Goal: Task Accomplishment & Management: Use online tool/utility

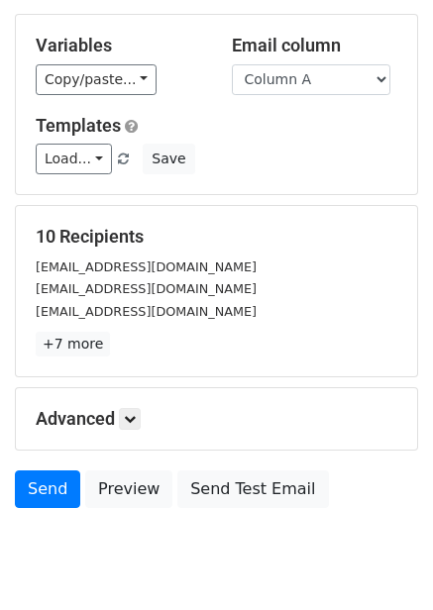
scroll to position [159, 0]
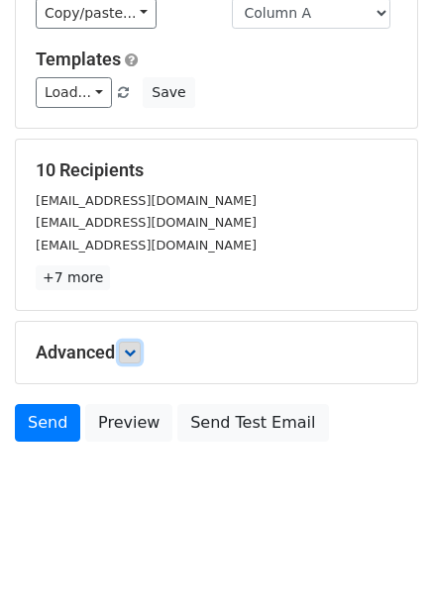
click at [141, 350] on link at bounding box center [130, 353] width 22 height 22
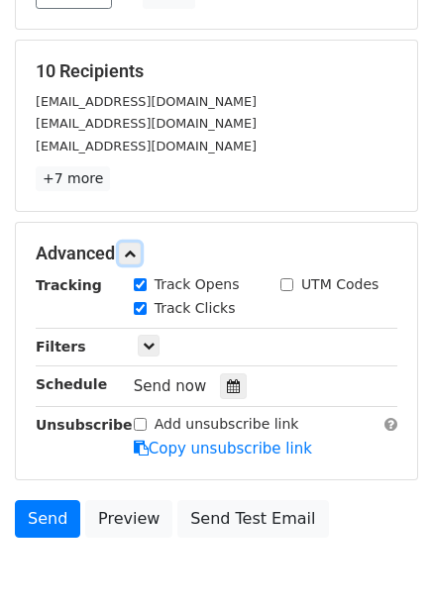
scroll to position [354, 0]
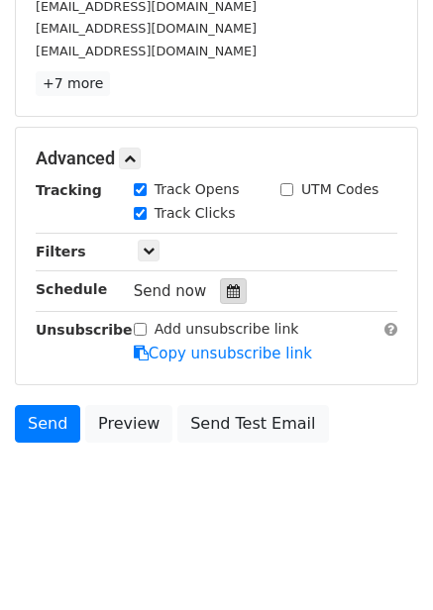
click at [227, 296] on icon at bounding box center [233, 291] width 13 height 14
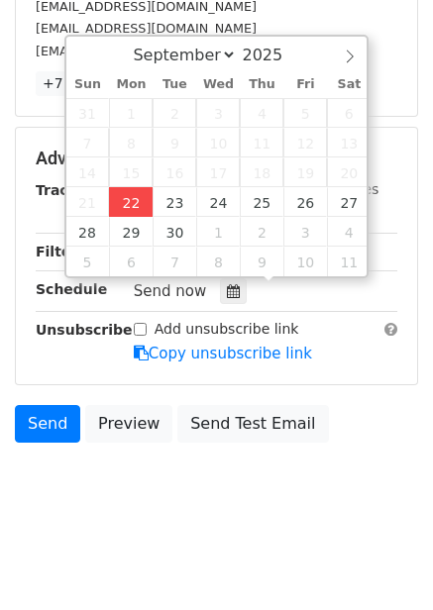
type input "2025-09-22 12:09"
type input "09"
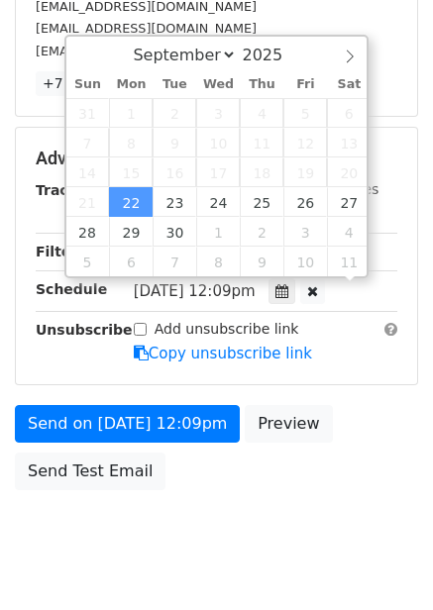
scroll to position [1, 0]
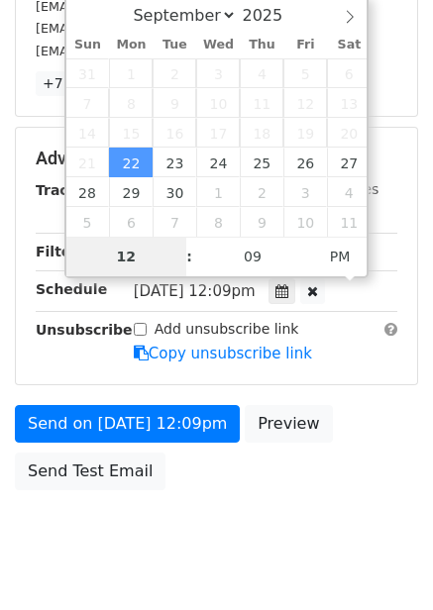
type input "4"
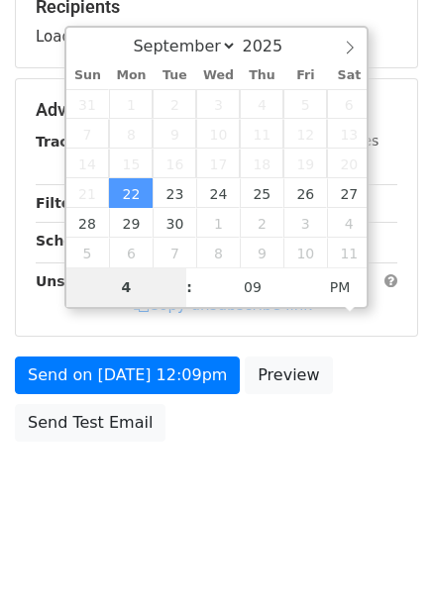
scroll to position [322, 0]
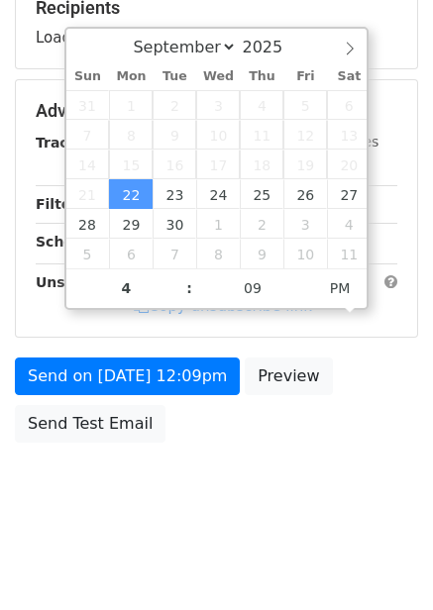
type input "2025-09-22 16:09"
click at [354, 437] on div "Send on Sep 22 at 12:09pm Preview Send Test Email" at bounding box center [216, 405] width 433 height 95
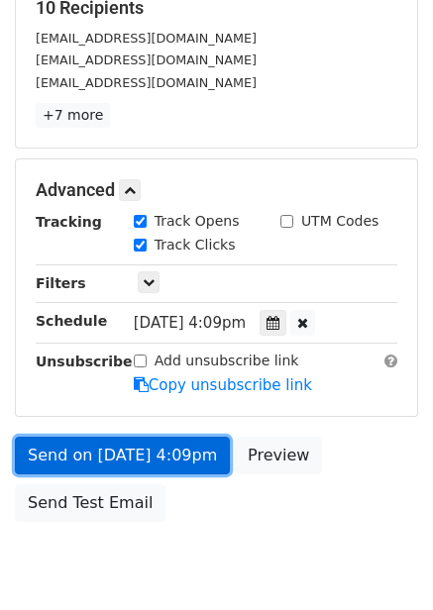
click at [180, 464] on link "Send on Sep 22 at 4:09pm" at bounding box center [122, 456] width 215 height 38
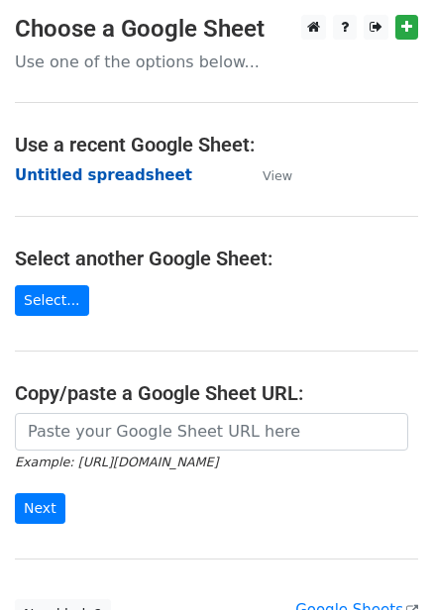
click at [147, 167] on strong "Untitled spreadsheet" at bounding box center [103, 175] width 177 height 18
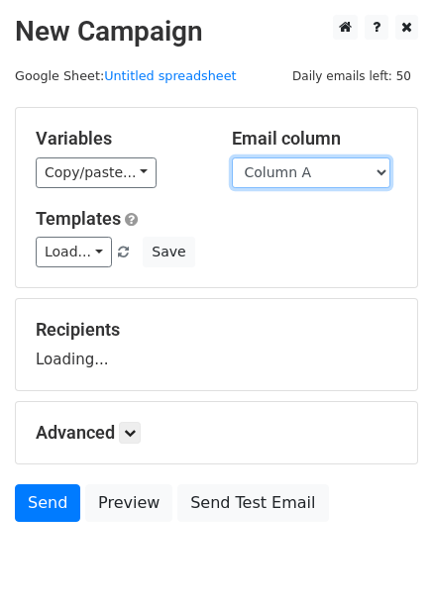
click at [313, 178] on select "Column A Column B Column C Column D Column E Column F" at bounding box center [311, 172] width 158 height 31
click at [232, 157] on select "Column A Column B Column C Column D Column E Column F" at bounding box center [311, 172] width 158 height 31
click at [289, 154] on div "Email column Column A Column B Column C Column D Column E Column F" at bounding box center [315, 158] width 196 height 60
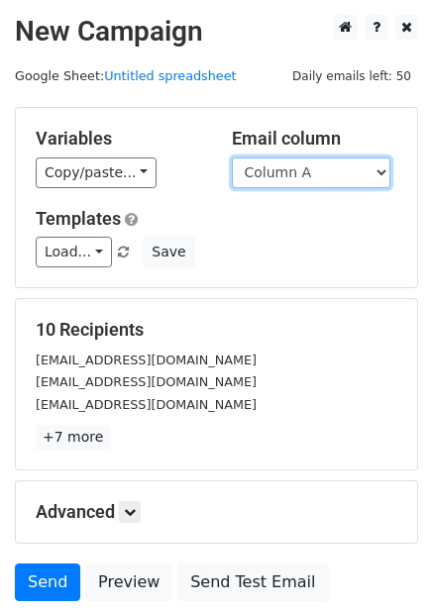
click at [293, 176] on select "Column A Column B Column C Column D Column E Column F" at bounding box center [311, 172] width 158 height 31
select select "Column B"
click at [232, 157] on select "Column A Column B Column C Column D Column E Column F" at bounding box center [311, 172] width 158 height 31
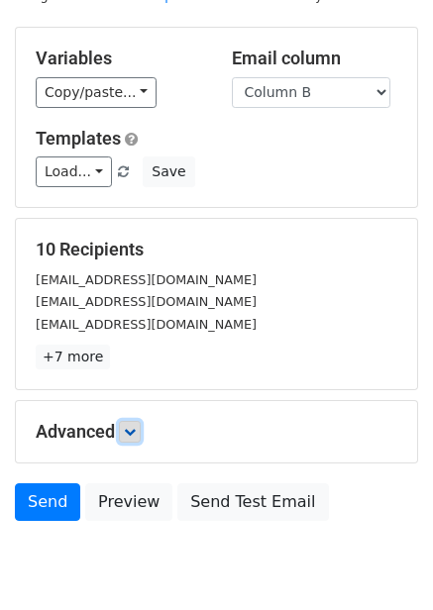
click at [131, 426] on icon at bounding box center [130, 432] width 12 height 12
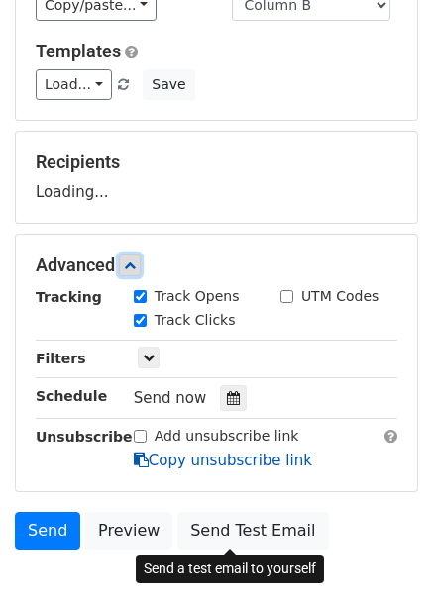
scroll to position [269, 0]
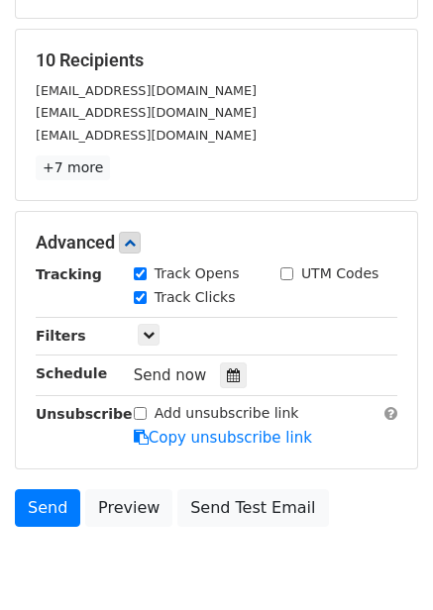
click at [227, 362] on div "Send now" at bounding box center [250, 375] width 233 height 27
click at [227, 369] on icon at bounding box center [233, 375] width 13 height 14
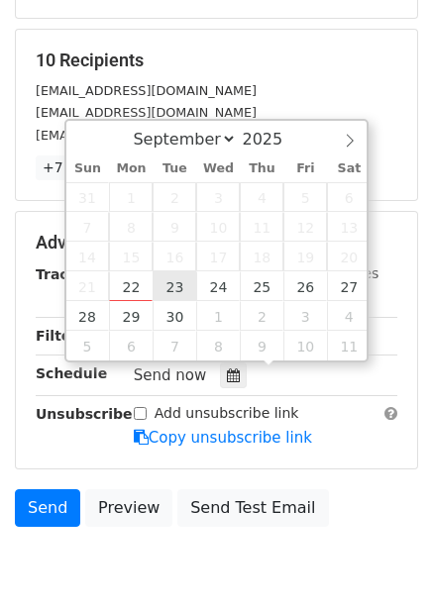
type input "2025-09-23 12:00"
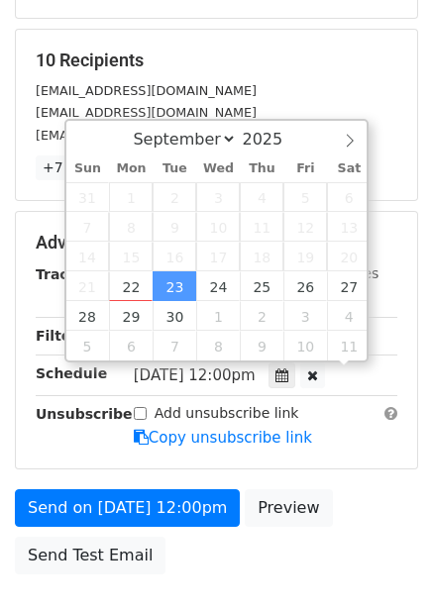
scroll to position [1, 0]
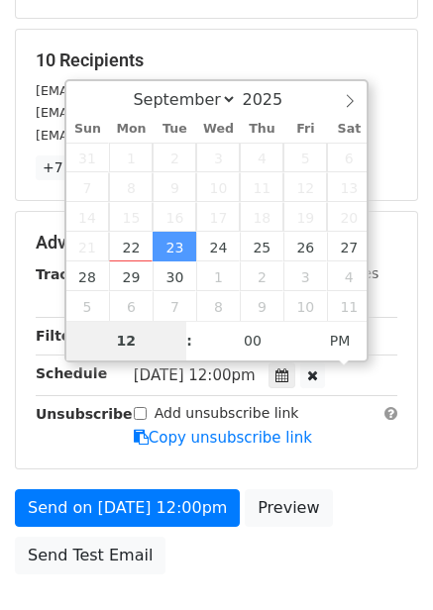
type input "5"
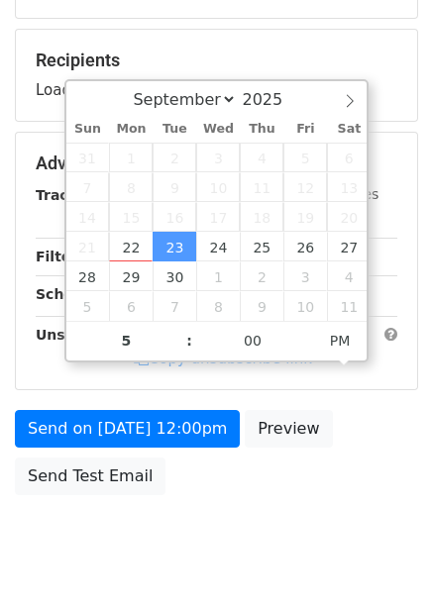
type input "2025-09-23 17:00"
click at [358, 452] on div "Send on Sep 23 at 12:00pm Preview Send Test Email" at bounding box center [216, 457] width 433 height 95
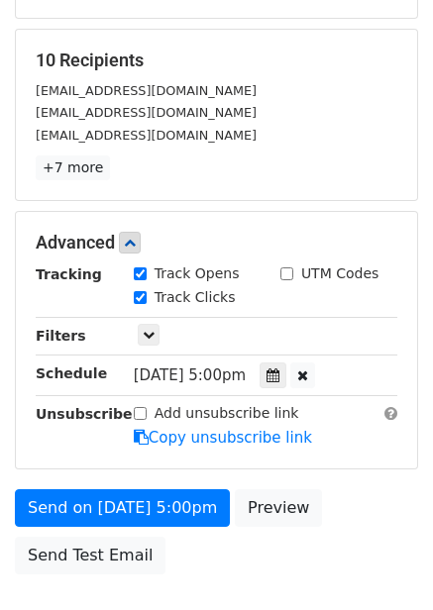
scroll to position [322, 0]
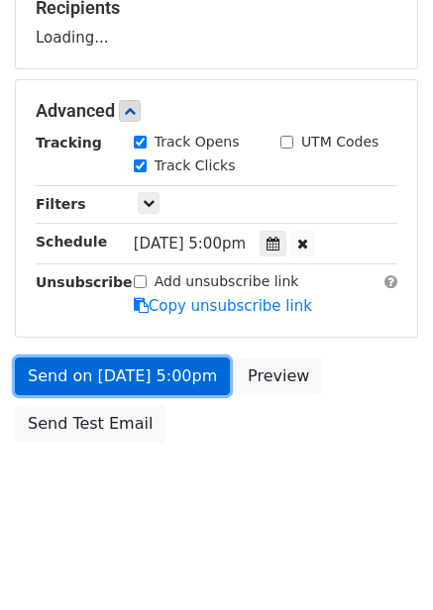
click at [186, 384] on link "Send on Sep 23 at 5:00pm" at bounding box center [122, 377] width 215 height 38
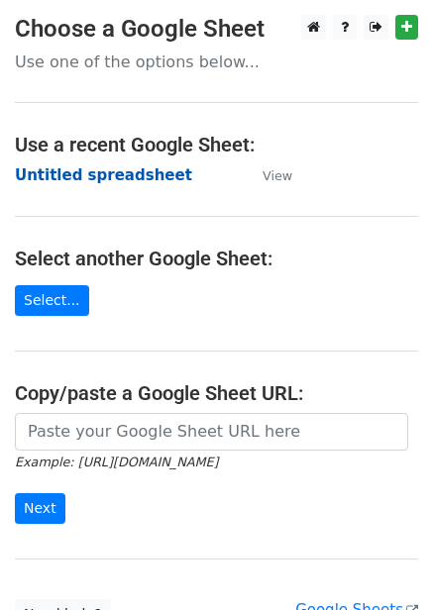
click at [127, 166] on strong "Untitled spreadsheet" at bounding box center [103, 175] width 177 height 18
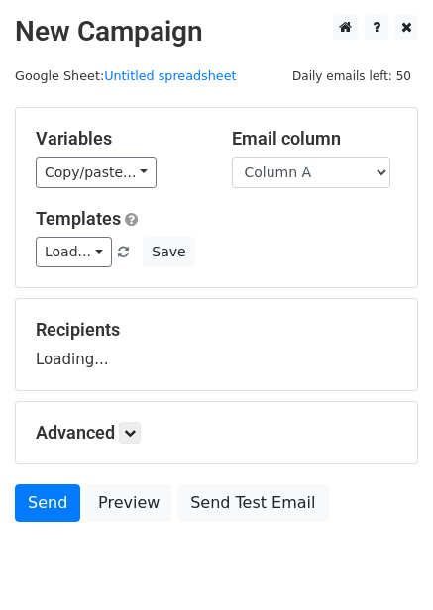
select select "Column C"
click at [232, 157] on select "Column A Column B Column C Column D Column E Column F" at bounding box center [311, 172] width 158 height 31
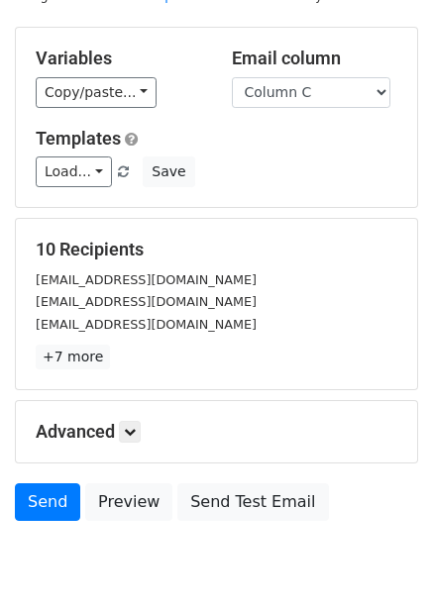
scroll to position [159, 0]
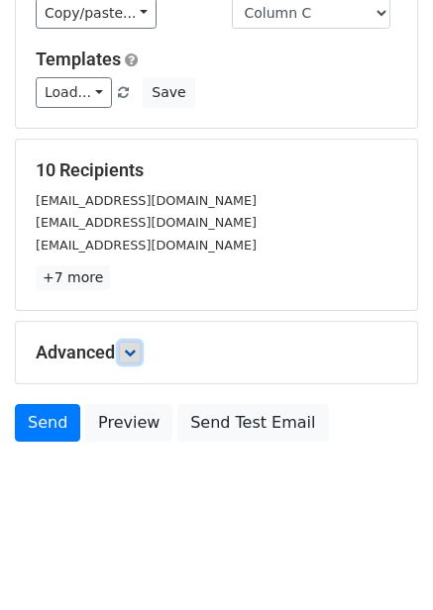
click at [136, 351] on icon at bounding box center [130, 353] width 12 height 12
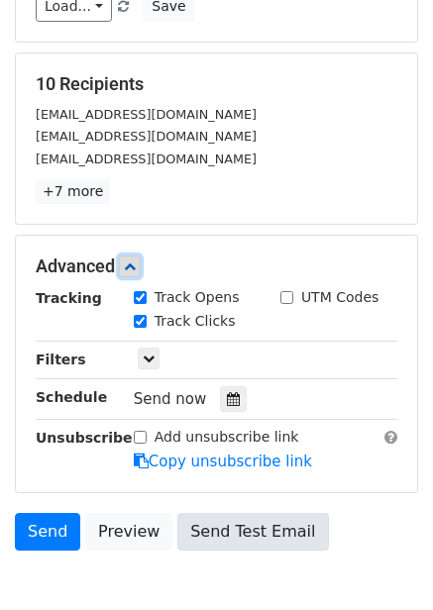
scroll to position [354, 0]
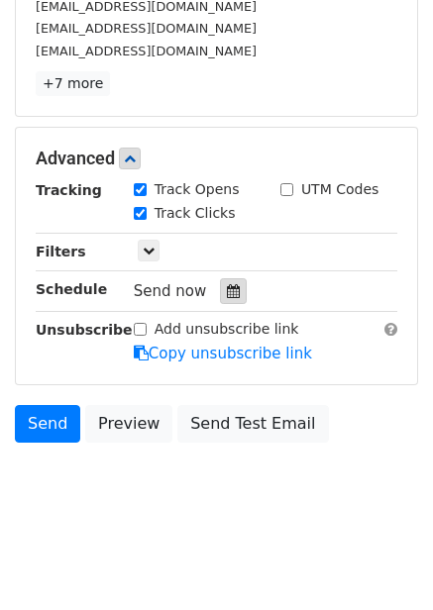
click at [230, 293] on icon at bounding box center [233, 291] width 13 height 14
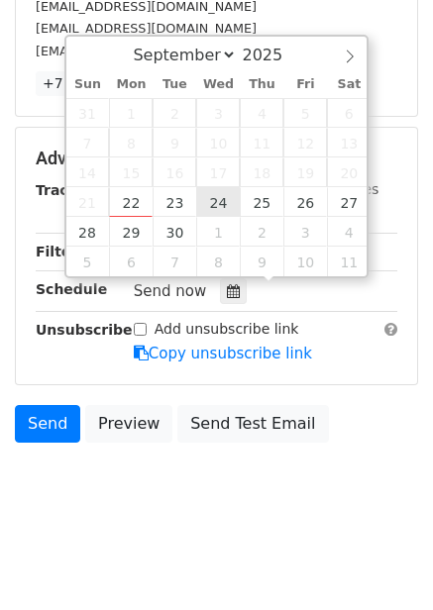
type input "2025-09-24 12:00"
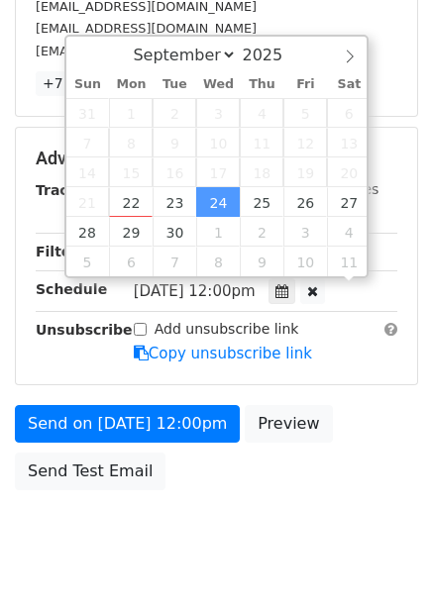
scroll to position [1, 0]
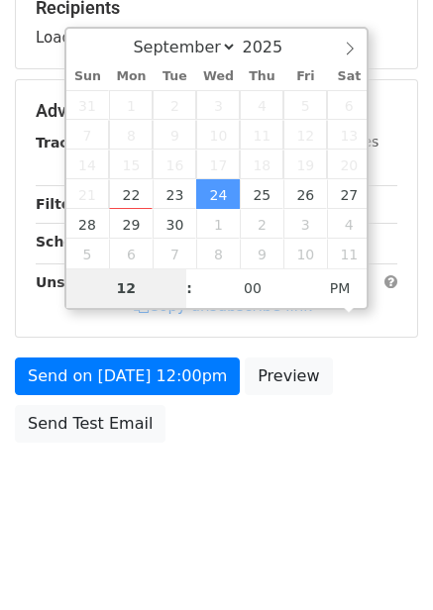
type input "6"
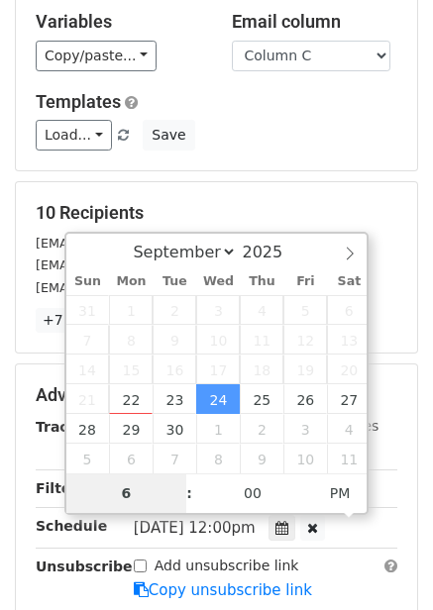
scroll to position [396, 0]
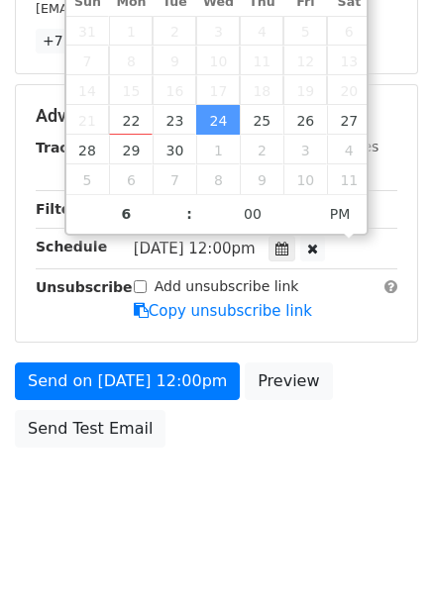
type input "2025-09-24 18:00"
click at [346, 454] on div "Send on Sep 24 at 12:00pm Preview Send Test Email" at bounding box center [216, 409] width 433 height 95
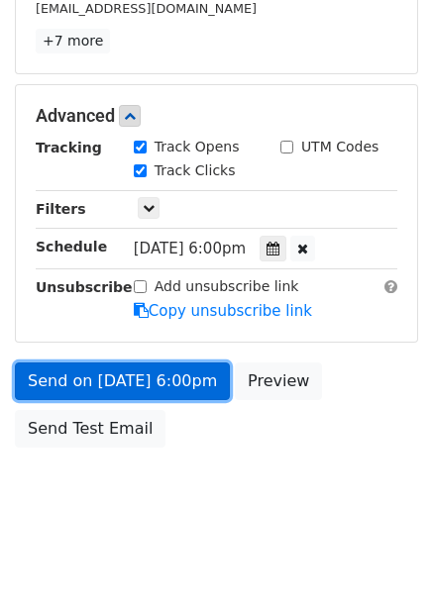
click at [184, 389] on link "Send on Sep 24 at 6:00pm" at bounding box center [122, 381] width 215 height 38
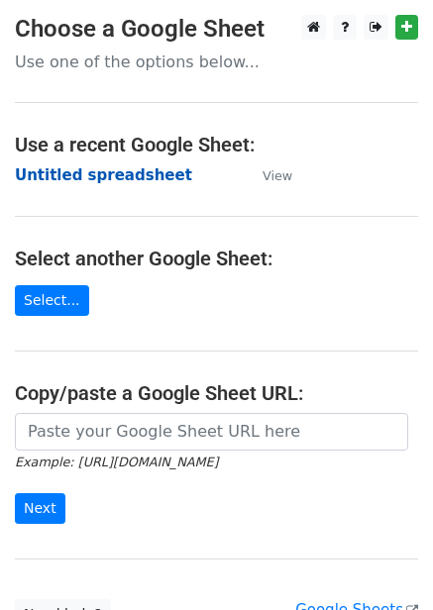
click at [89, 170] on strong "Untitled spreadsheet" at bounding box center [103, 175] width 177 height 18
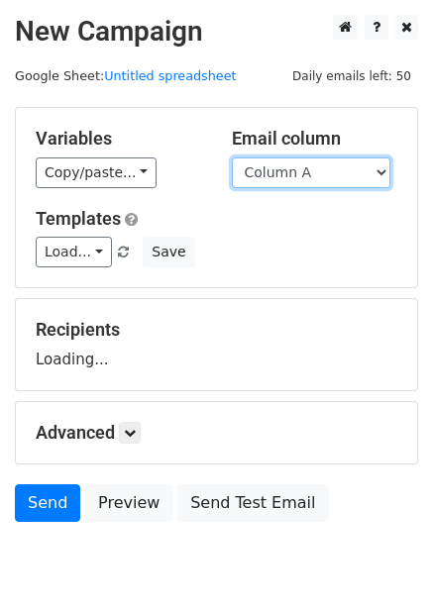
click at [323, 174] on select "Column A Column B Column C Column D Column E Column F" at bounding box center [311, 172] width 158 height 31
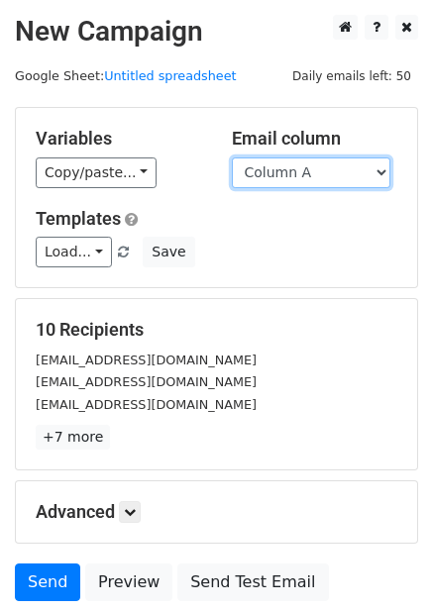
click at [312, 166] on select "Column A Column B Column C Column D Column E Column F" at bounding box center [311, 172] width 158 height 31
select select "Column D"
click at [232, 157] on select "Column A Column B Column C Column D Column E Column F" at bounding box center [311, 172] width 158 height 31
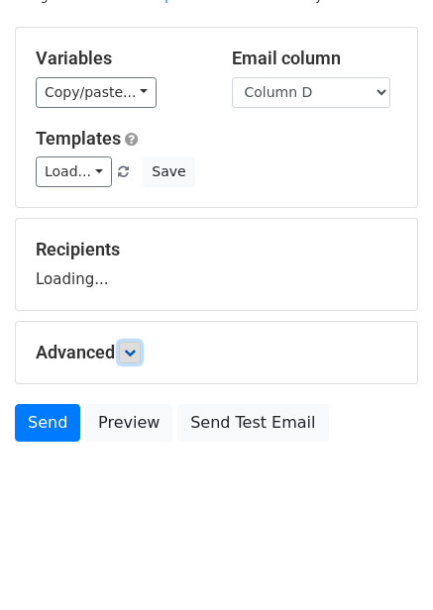
click at [136, 349] on icon at bounding box center [130, 353] width 12 height 12
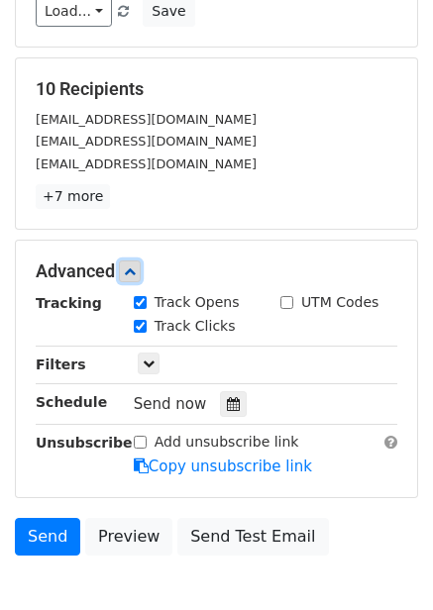
scroll to position [243, 0]
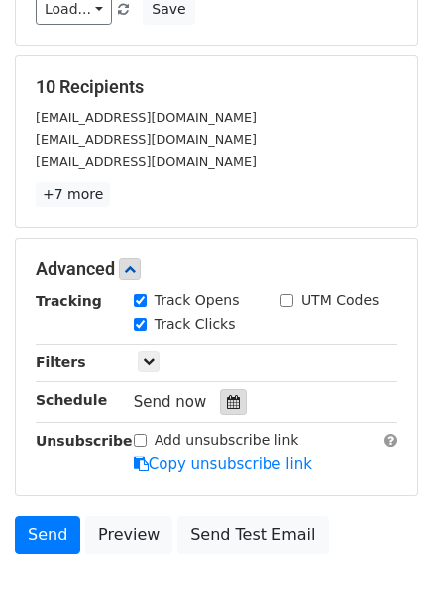
click at [230, 415] on div at bounding box center [233, 402] width 27 height 26
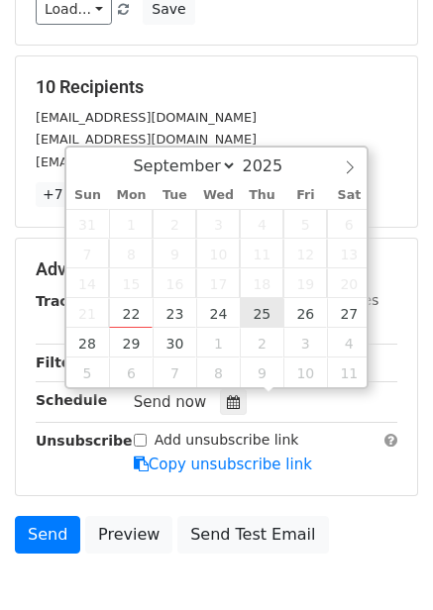
type input "2025-09-25 12:00"
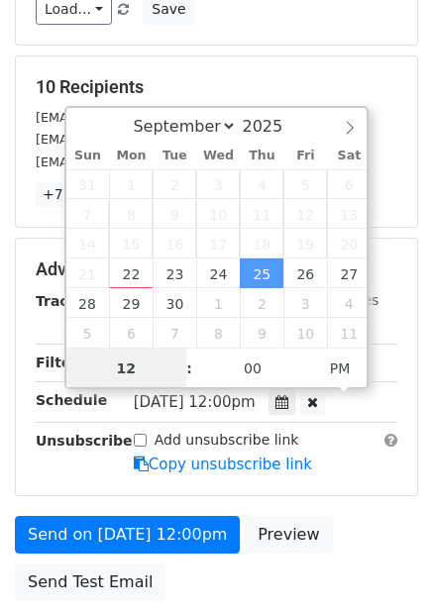
scroll to position [1, 0]
type input "7"
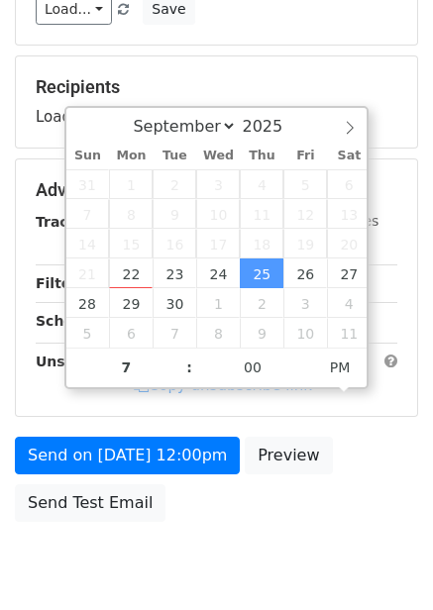
type input "2025-09-25 19:00"
click at [369, 483] on div "Send on Sep 25 at 12:00pm Preview Send Test Email" at bounding box center [216, 484] width 433 height 95
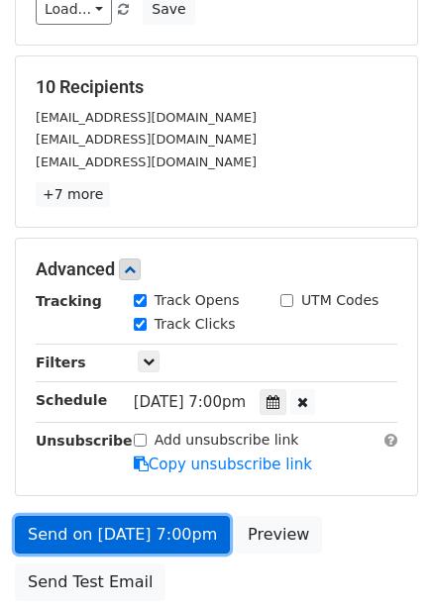
click at [174, 529] on link "Send on Sep 25 at 7:00pm" at bounding box center [122, 535] width 215 height 38
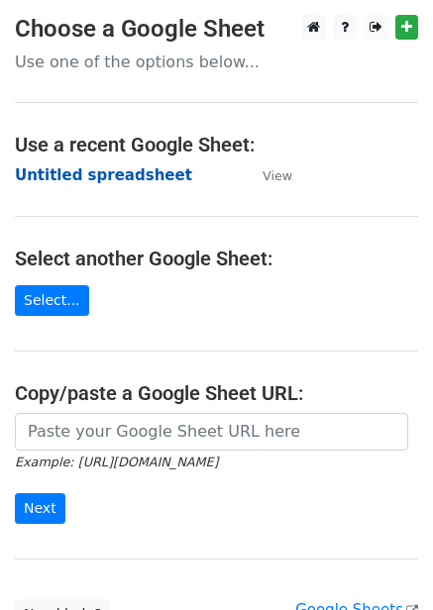
click at [153, 176] on strong "Untitled spreadsheet" at bounding box center [103, 175] width 177 height 18
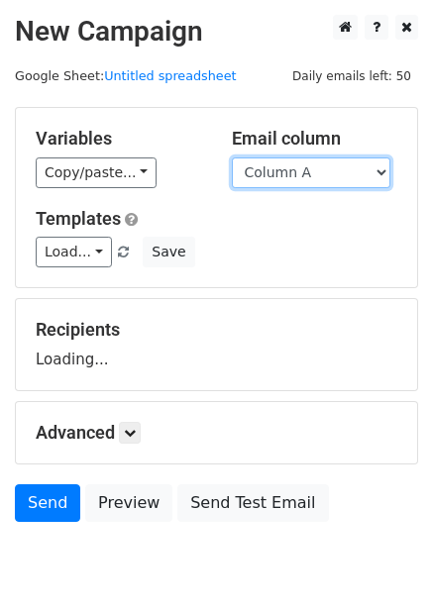
drag, startPoint x: 0, startPoint y: 0, endPoint x: 319, endPoint y: 183, distance: 367.8
click at [319, 183] on select "Column A Column B Column C Column D Column E Column F" at bounding box center [311, 172] width 158 height 31
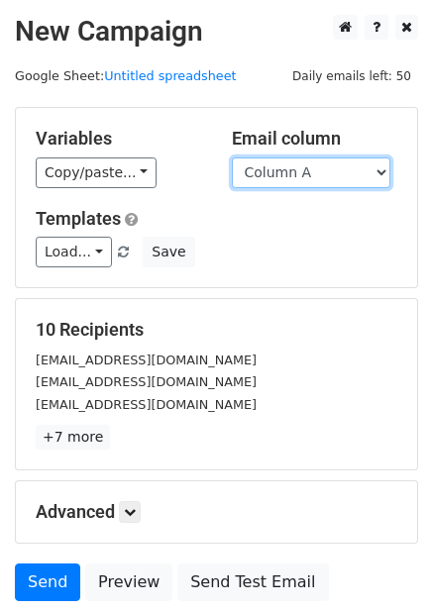
click at [298, 164] on select "Column A Column B Column C Column D Column E Column F" at bounding box center [311, 172] width 158 height 31
select select "Column E"
click at [232, 157] on select "Column A Column B Column C Column D Column E Column F" at bounding box center [311, 172] width 158 height 31
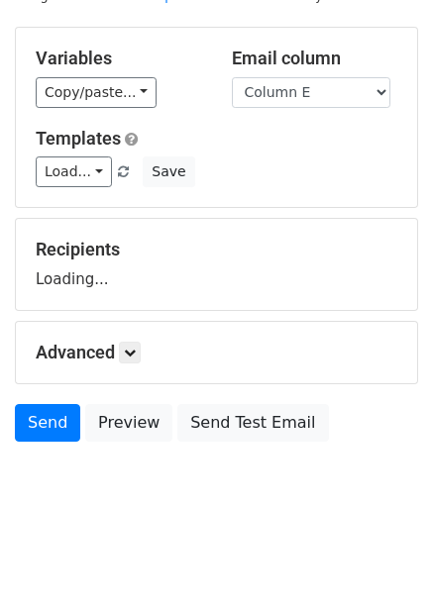
click at [135, 363] on div "Advanced Tracking Track Opens UTM Codes Track Clicks Filters Only include sprea…" at bounding box center [216, 352] width 401 height 61
click at [139, 362] on link at bounding box center [130, 353] width 22 height 22
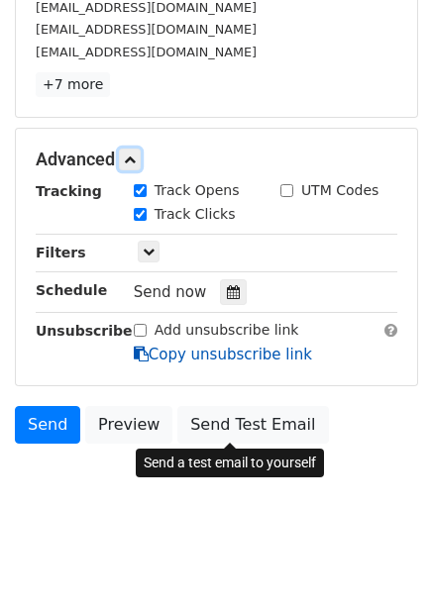
scroll to position [354, 0]
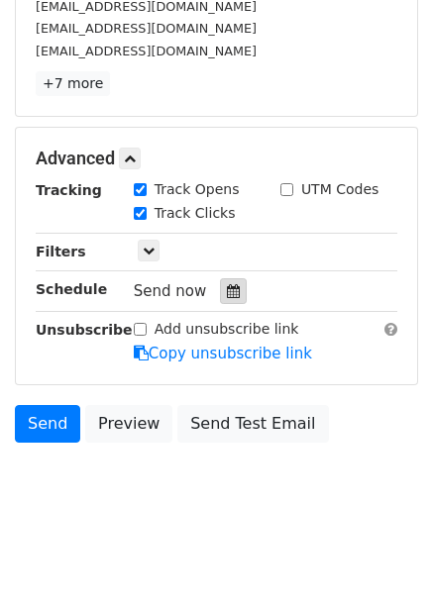
click at [220, 284] on div at bounding box center [233, 291] width 27 height 26
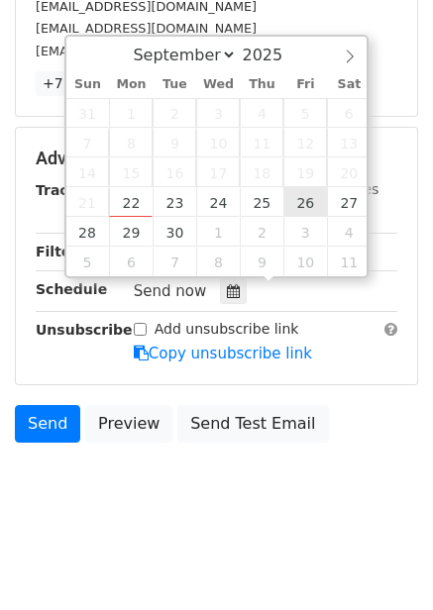
type input "2025-09-26 12:00"
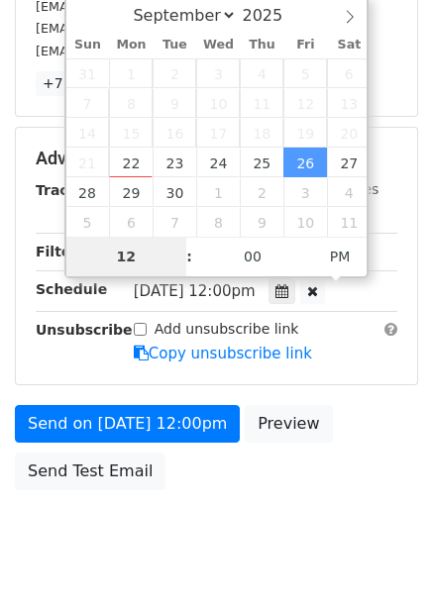
type input "8"
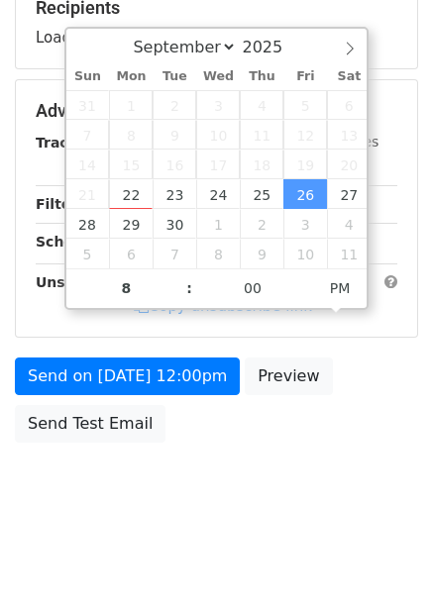
type input "2025-09-26 20:00"
click at [371, 436] on div "Send on Sep 26 at 12:00pm Preview Send Test Email" at bounding box center [216, 405] width 433 height 95
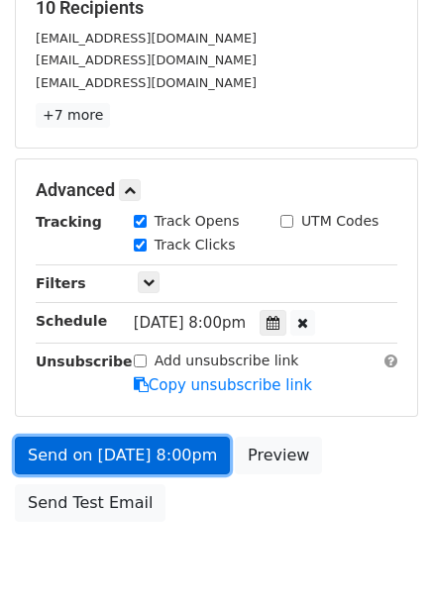
click at [190, 458] on link "Send on Sep 26 at 8:00pm" at bounding box center [122, 456] width 215 height 38
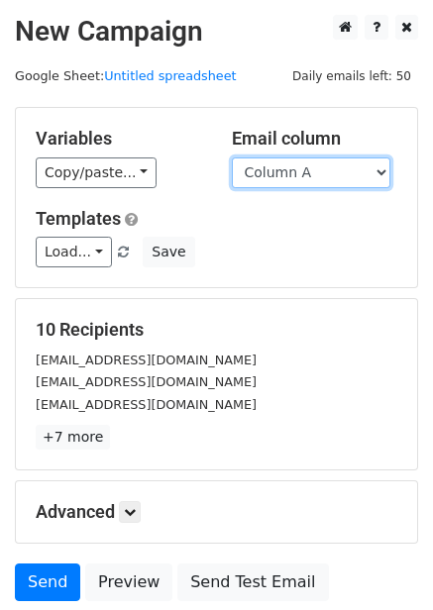
click at [287, 173] on select "Column A Column B Column C Column D Column E Column F" at bounding box center [311, 172] width 158 height 31
select select "Column F"
click at [232, 157] on select "Column A Column B Column C Column D Column E Column F" at bounding box center [311, 172] width 158 height 31
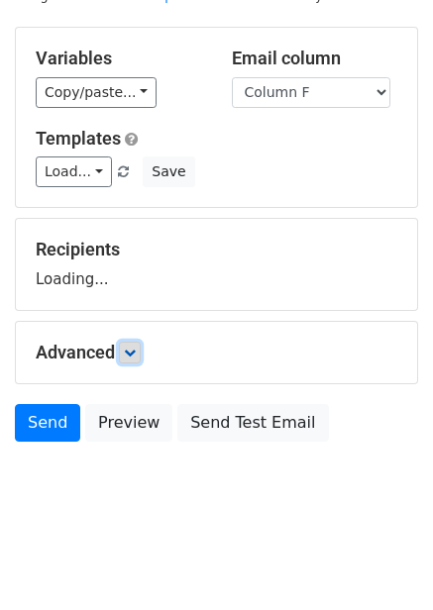
click at [132, 356] on icon at bounding box center [130, 353] width 12 height 12
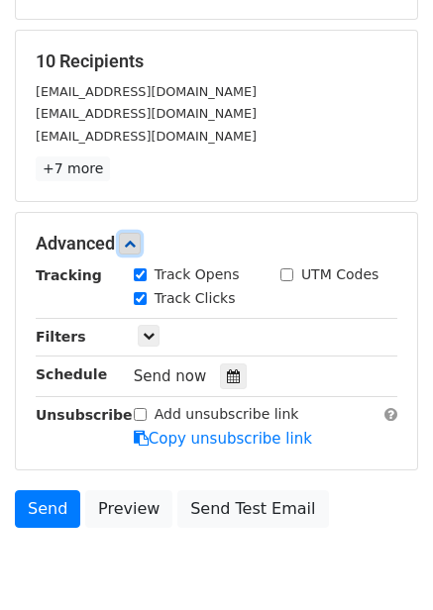
scroll to position [269, 0]
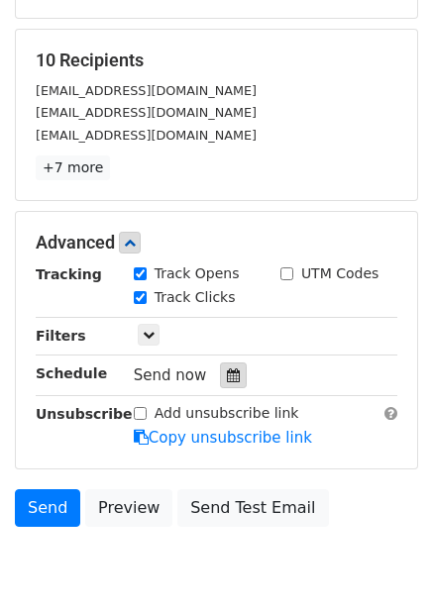
click at [220, 377] on div at bounding box center [233, 375] width 27 height 26
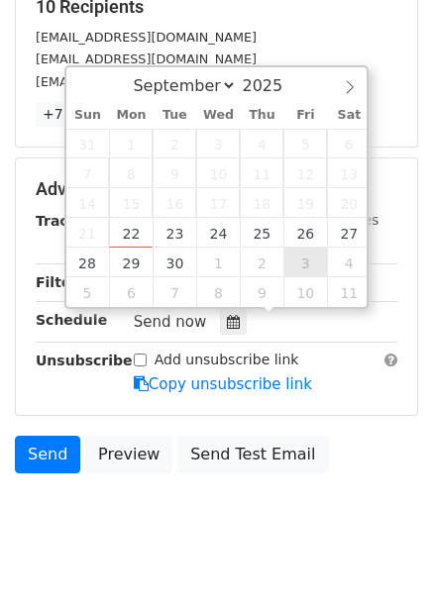
scroll to position [354, 0]
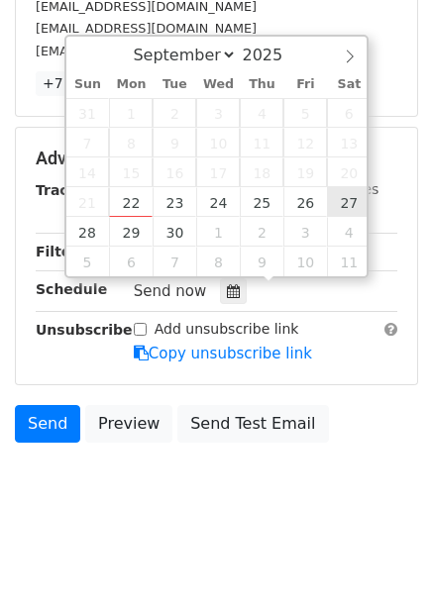
type input "[DATE] 12:00"
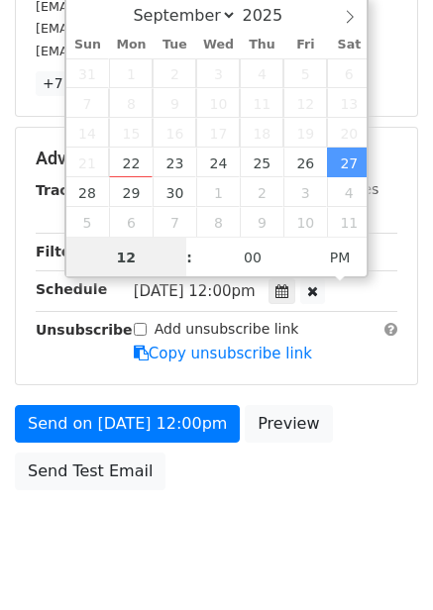
scroll to position [1, 0]
type input "9"
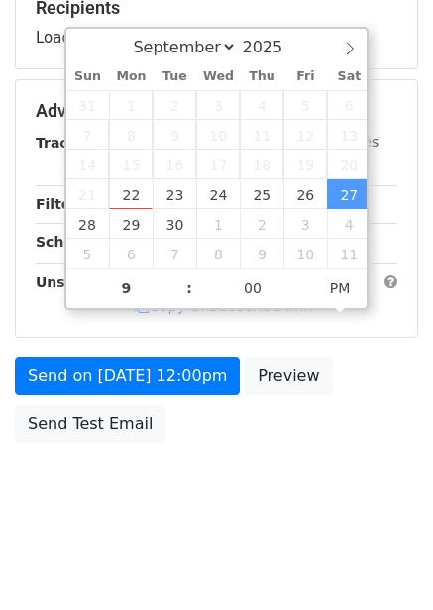
type input "[DATE] 21:00"
click at [355, 437] on div "Send on [DATE] 12:00pm Preview Send Test Email" at bounding box center [216, 405] width 433 height 95
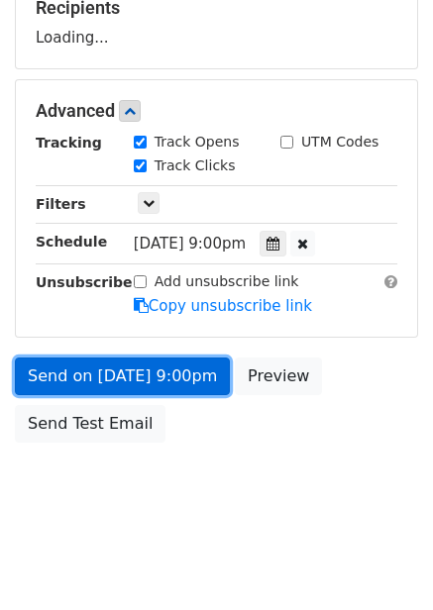
click at [168, 384] on link "Send on [DATE] 9:00pm" at bounding box center [122, 377] width 215 height 38
